Goal: Obtain resource: Download file/media

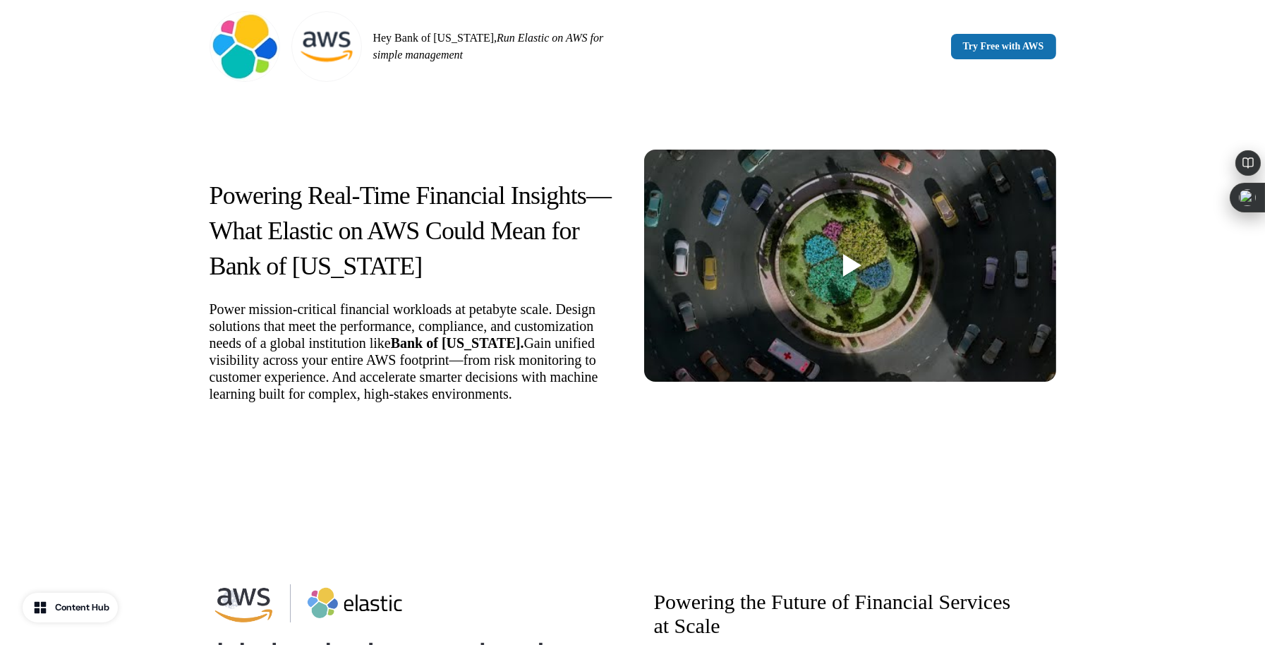
click at [39, 453] on div "Powering Real-Time Financial Insights—What Elastic on AWS Could Mean for Bank o…" at bounding box center [632, 287] width 1265 height 388
click at [1110, 424] on div "Powering Real-Time Financial Insights—What Elastic on AWS Could Mean for Bank o…" at bounding box center [632, 287] width 1265 height 388
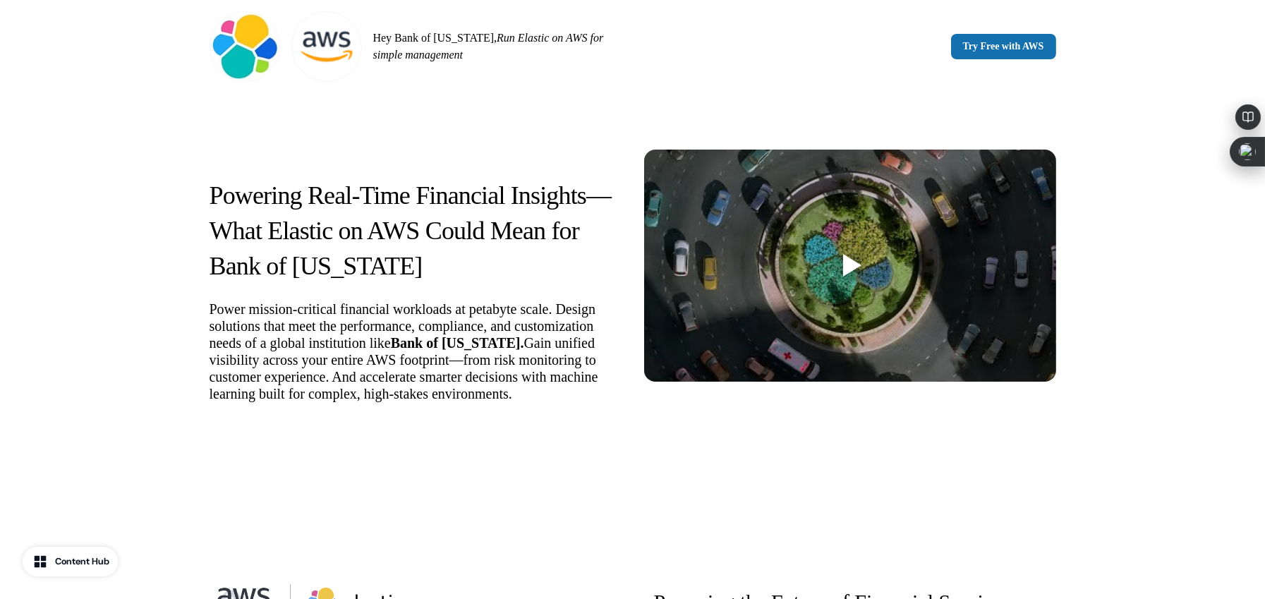
click at [1008, 471] on div "Powering Real-Time Financial Insights—What Elastic on AWS Could Mean for Bank o…" at bounding box center [632, 287] width 931 height 388
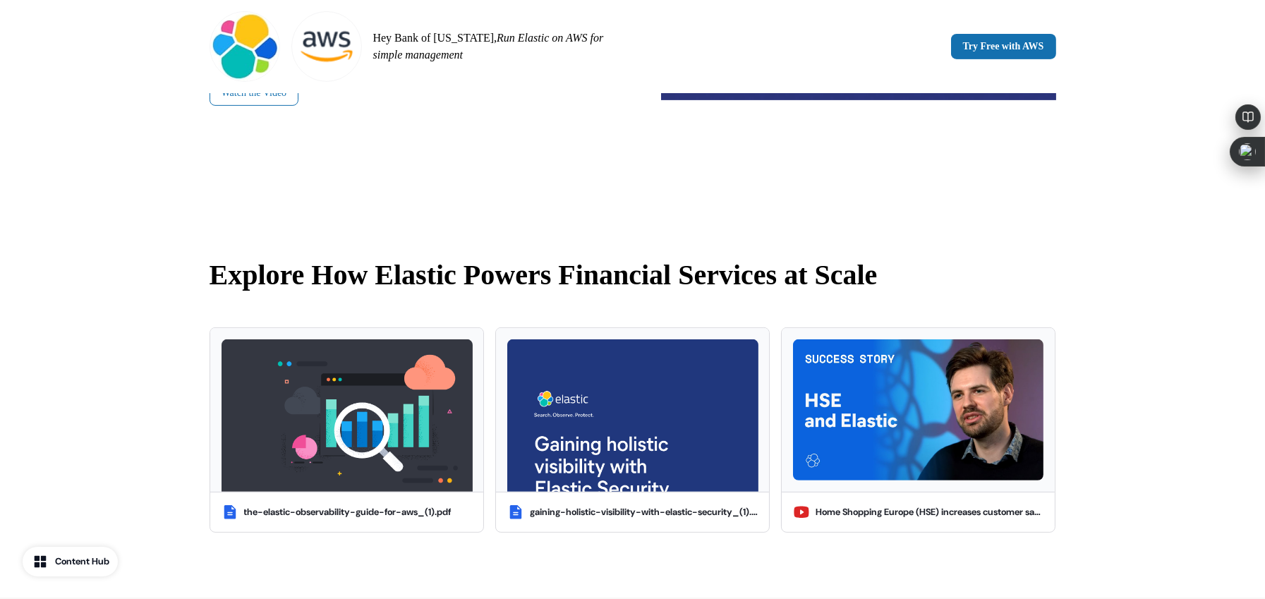
scroll to position [1058, 0]
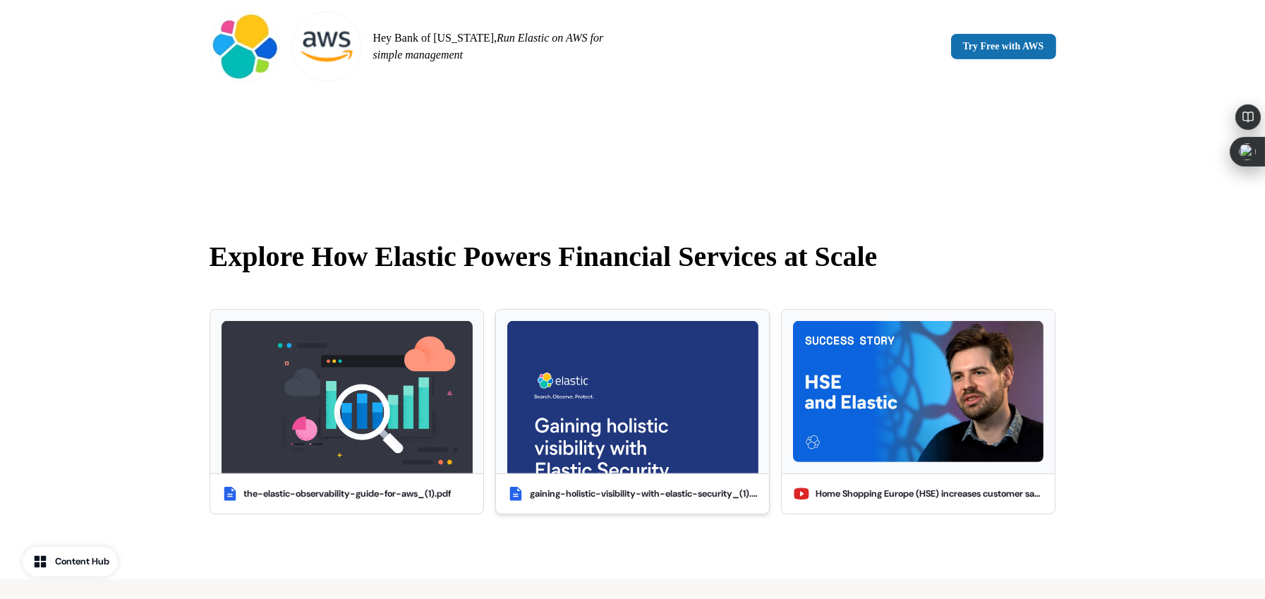
click at [587, 384] on img at bounding box center [632, 397] width 251 height 152
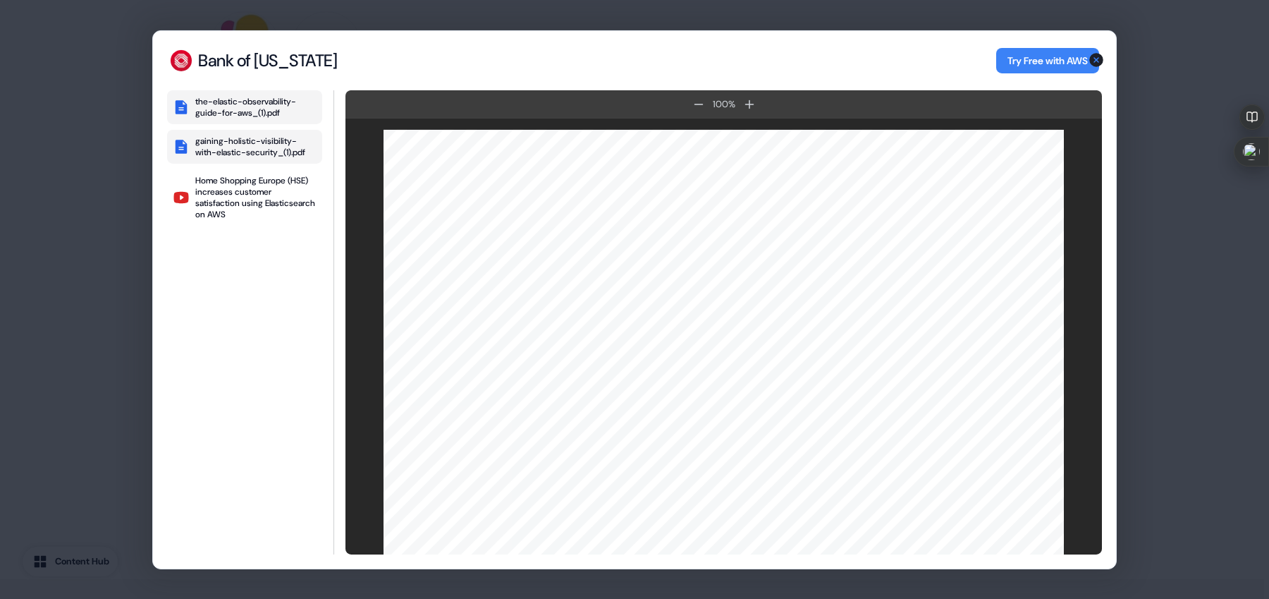
click at [250, 106] on div "the-elastic-observability-guide-for-aws_(1).pdf" at bounding box center [255, 106] width 121 height 23
click at [245, 195] on div "Home Shopping Europe (HSE) increases customer satisfaction using Elasticsearch …" at bounding box center [255, 196] width 121 height 45
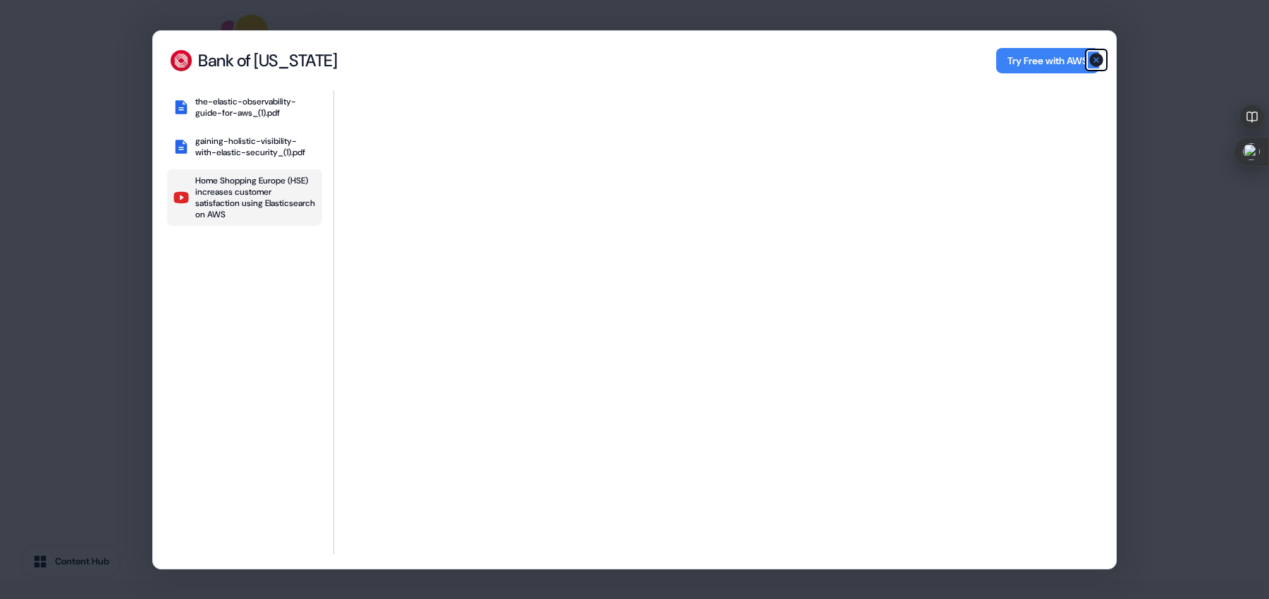
click at [1097, 56] on icon "button" at bounding box center [1097, 60] width 14 height 14
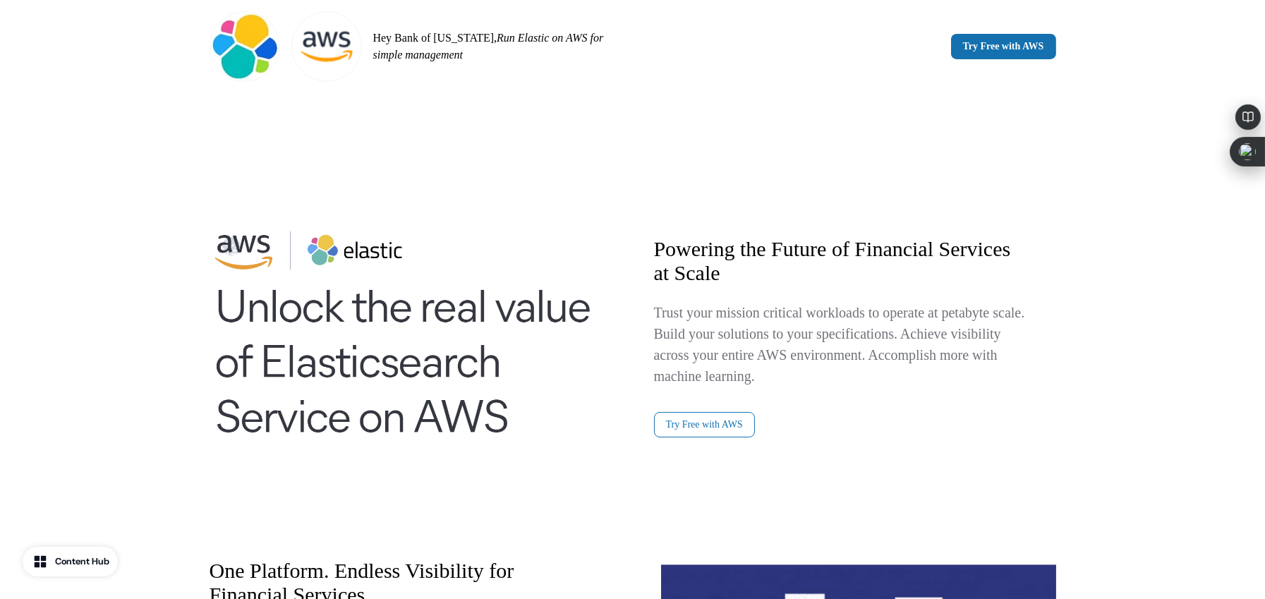
scroll to position [441, 0]
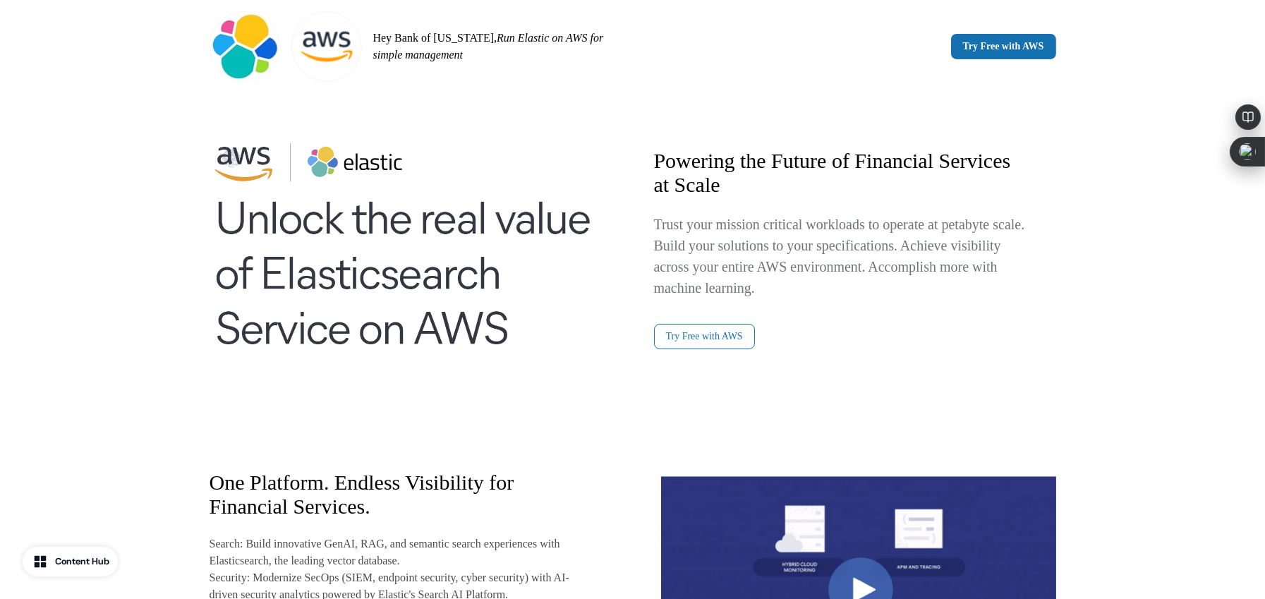
click at [1067, 152] on div "Powering the Future of Financial Services at Scale Trust your mission critical …" at bounding box center [632, 418] width 931 height 756
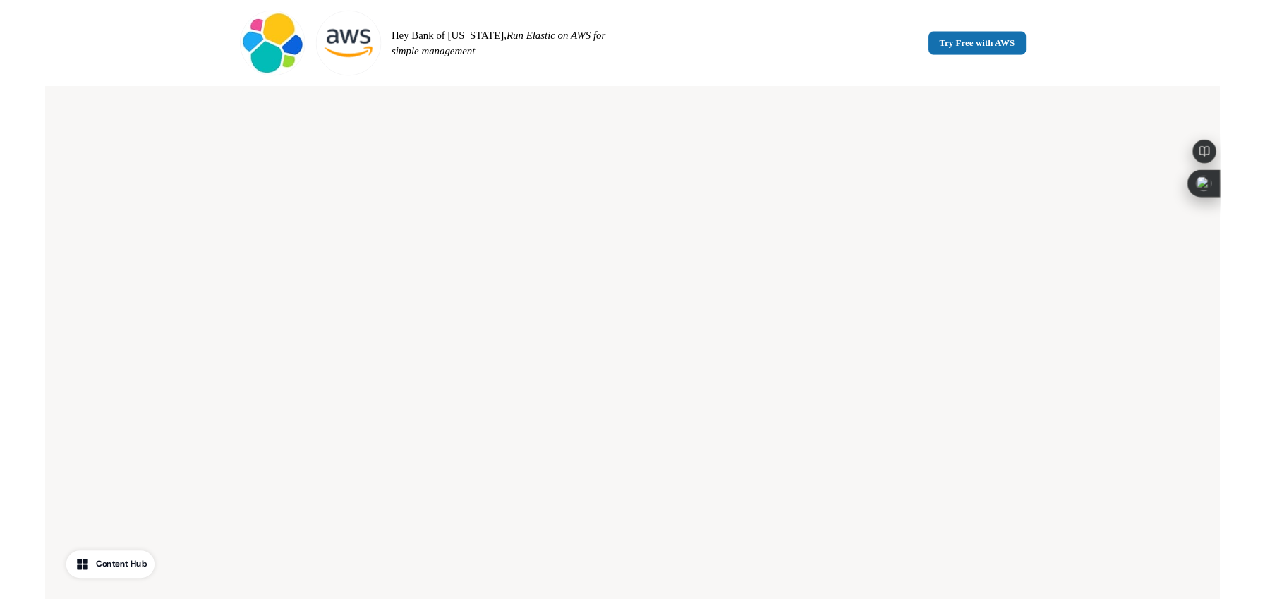
scroll to position [1763, 0]
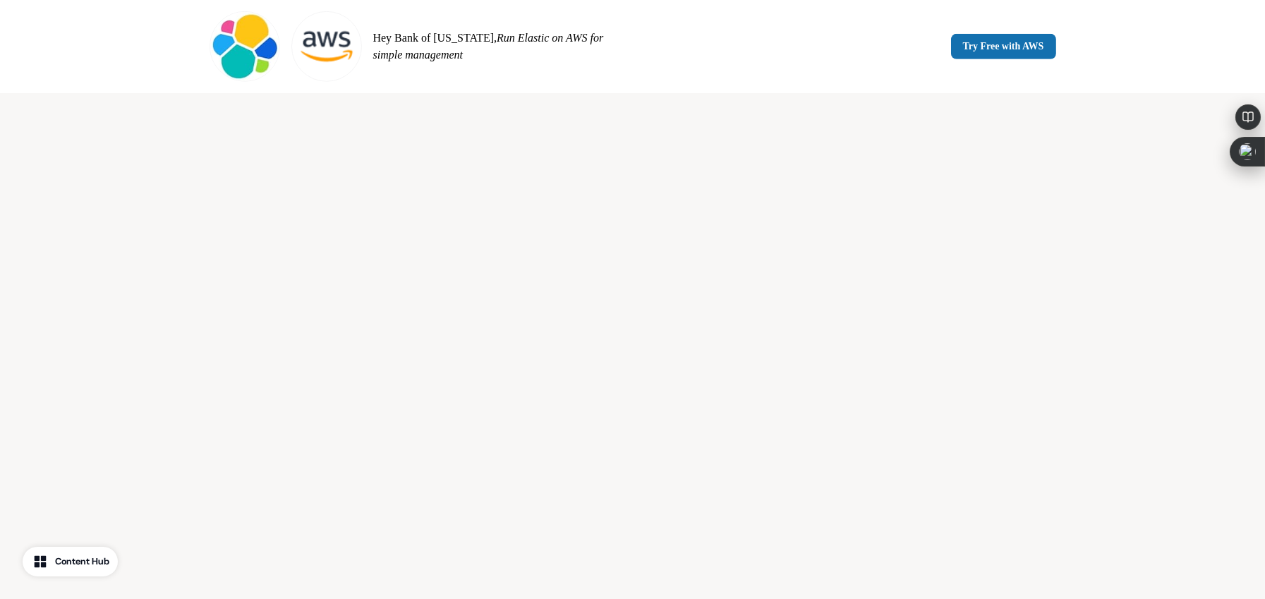
click at [1178, 344] on div "Elevate Financial Insights with AI Search" at bounding box center [632, 308] width 1265 height 869
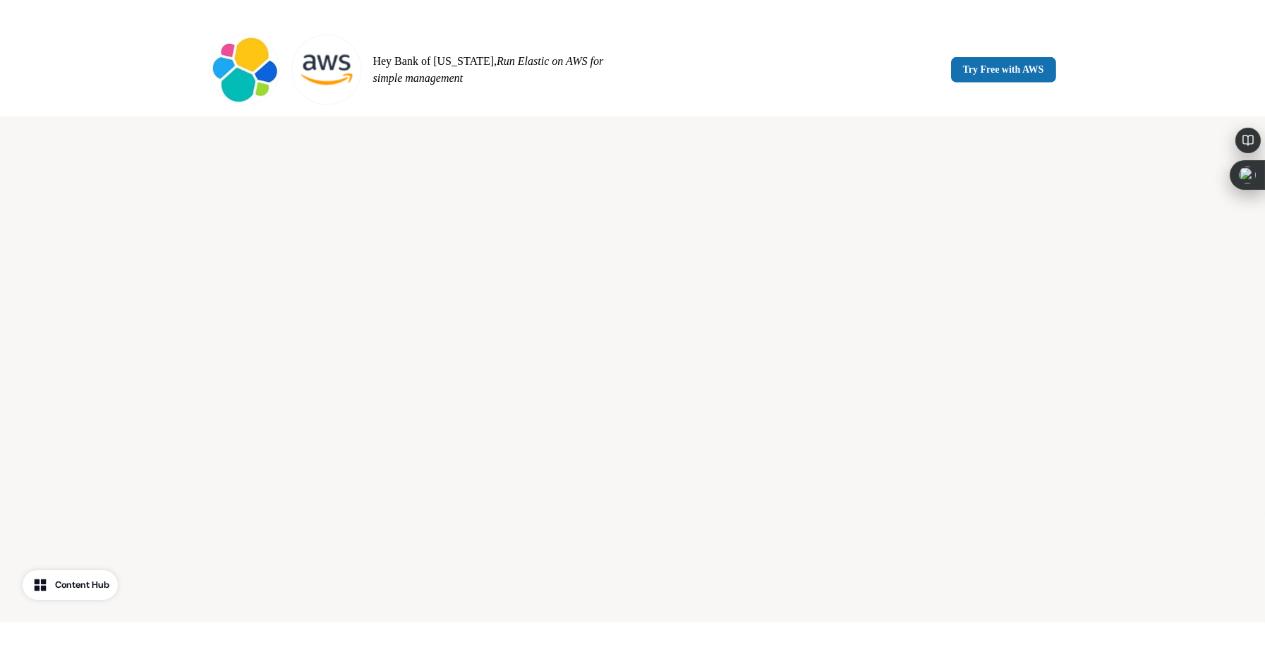
scroll to position [1851, 0]
